Goal: Task Accomplishment & Management: Manage account settings

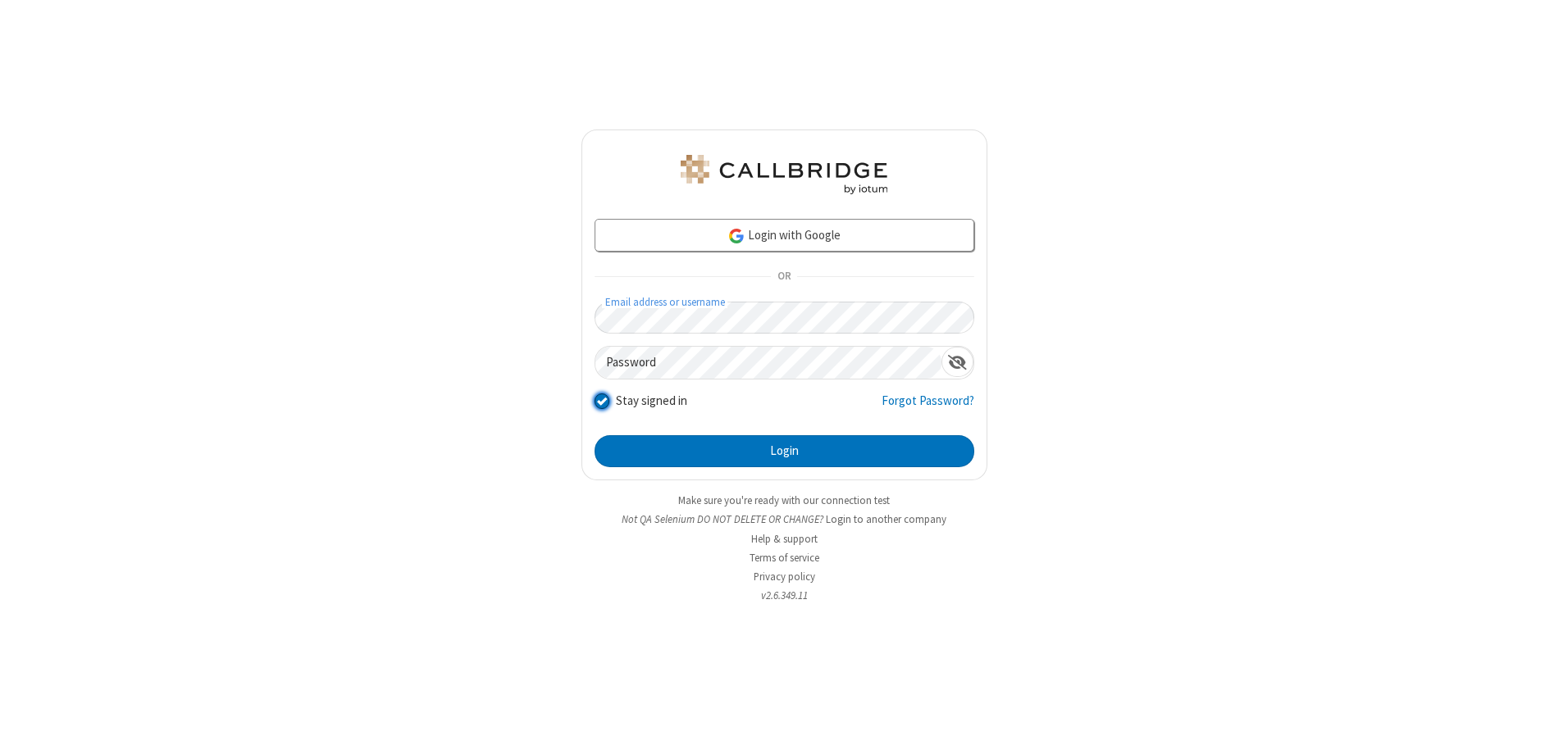
click at [602, 401] on input "Stay signed in" at bounding box center [603, 400] width 16 height 17
checkbox input "false"
click at [784, 451] on button "Login" at bounding box center [784, 451] width 380 height 33
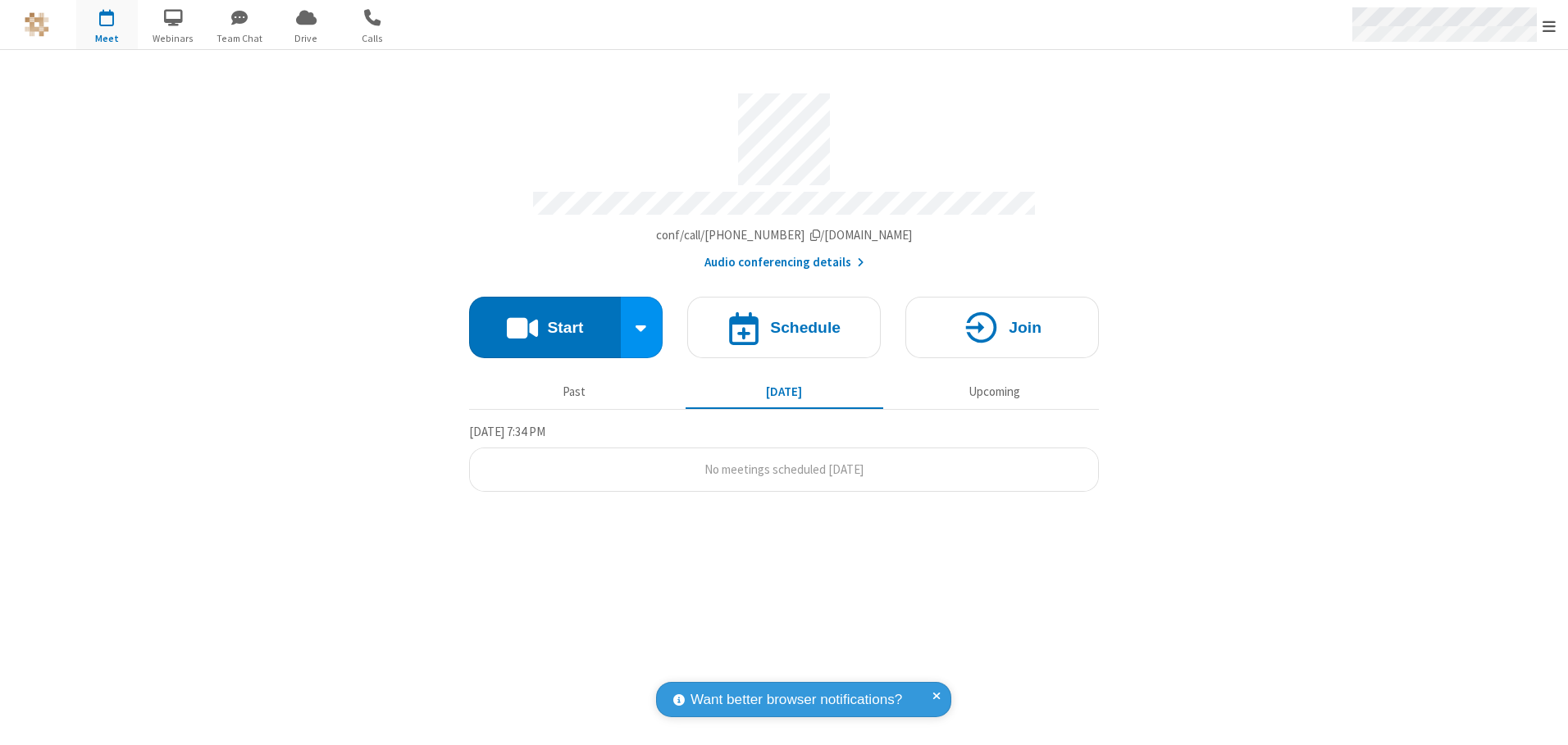
click at [1549, 25] on span "Open menu" at bounding box center [1549, 26] width 13 height 16
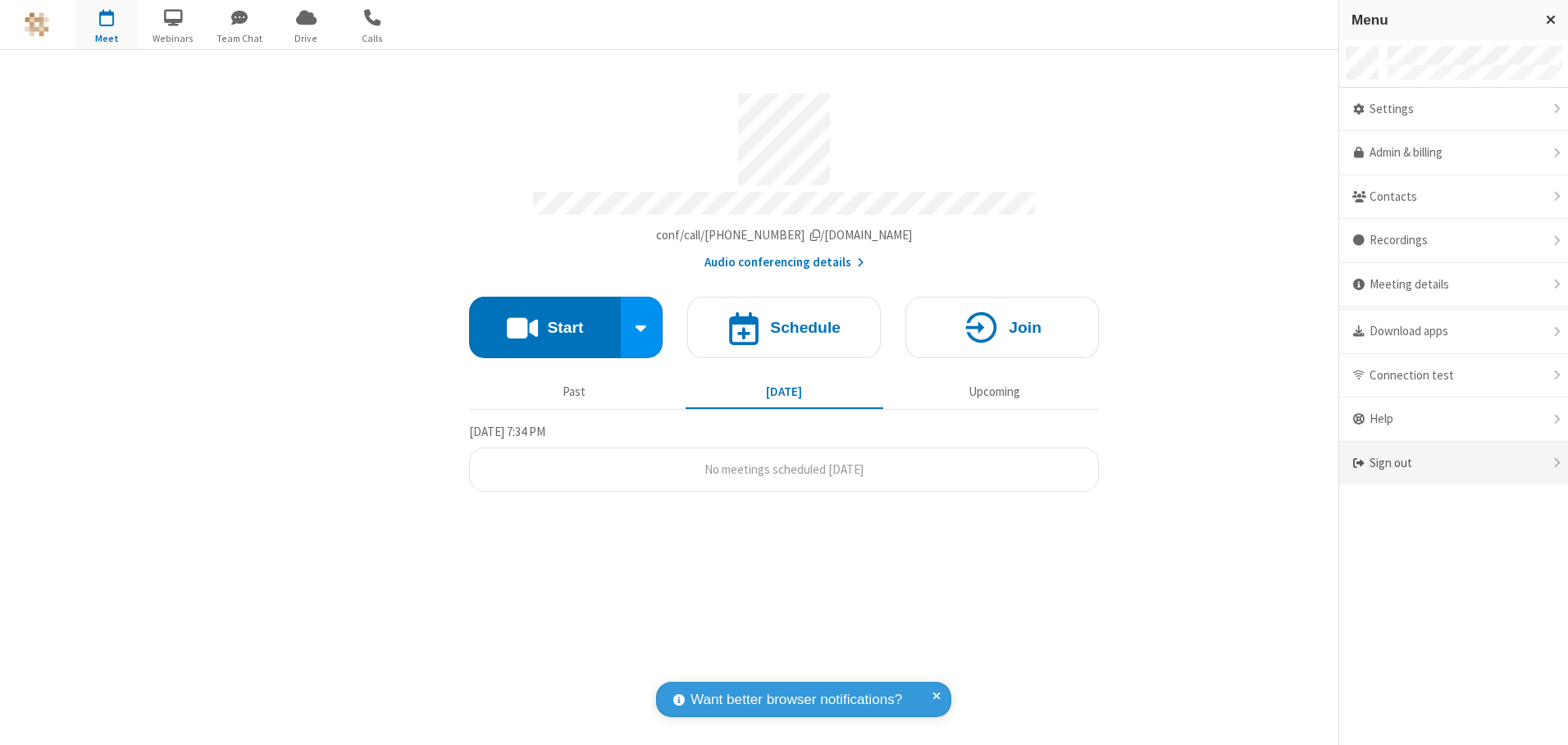
click at [1453, 463] on div "Sign out" at bounding box center [1454, 464] width 229 height 44
